Goal: Transaction & Acquisition: Subscribe to service/newsletter

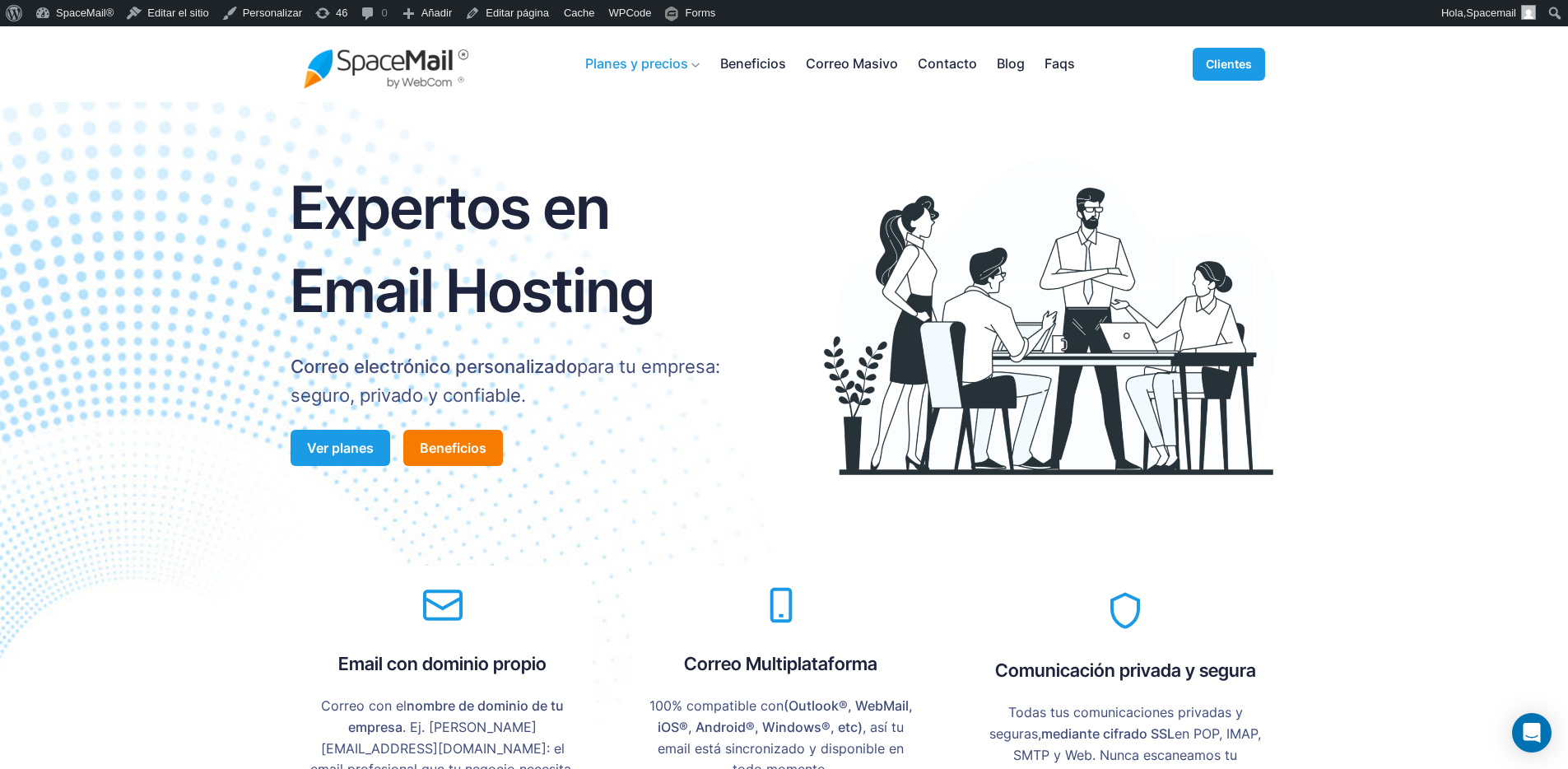
click at [666, 64] on span "Planes y precios" at bounding box center [637, 64] width 103 height 22
click at [1513, 234] on div "Expertos en Email Hosting Correo electrónico personalizado para tu empresa: seg…" at bounding box center [784, 317] width 1568 height 369
